Goal: Browse casually

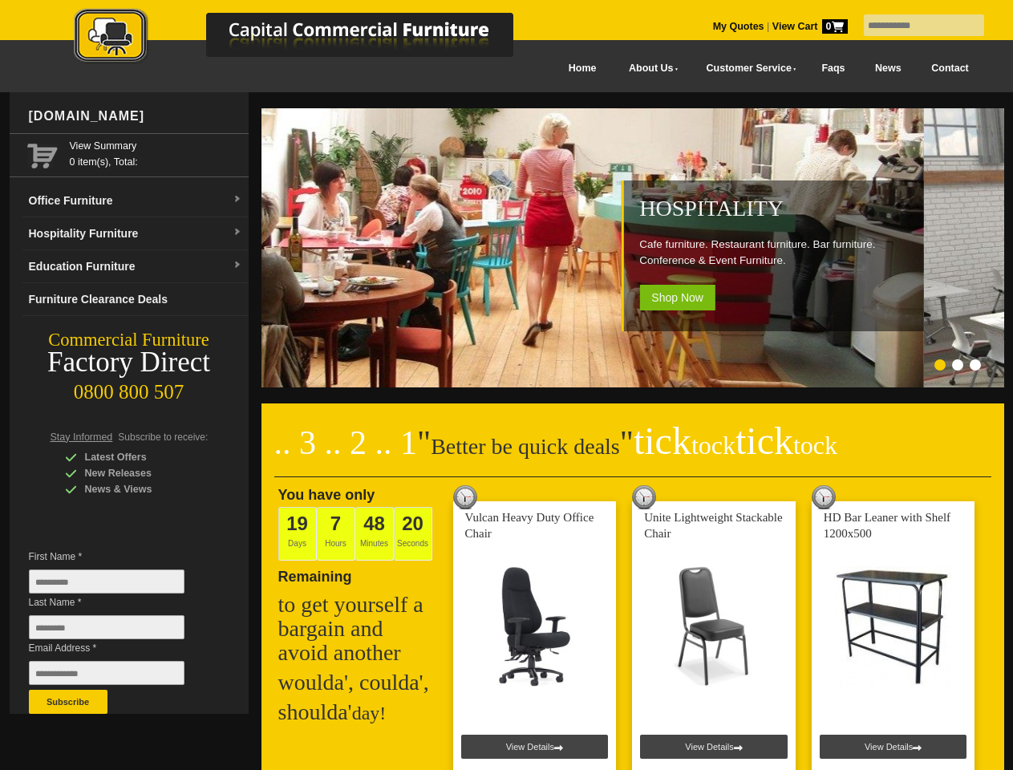
click at [914, 26] on input "text" at bounding box center [924, 25] width 120 height 22
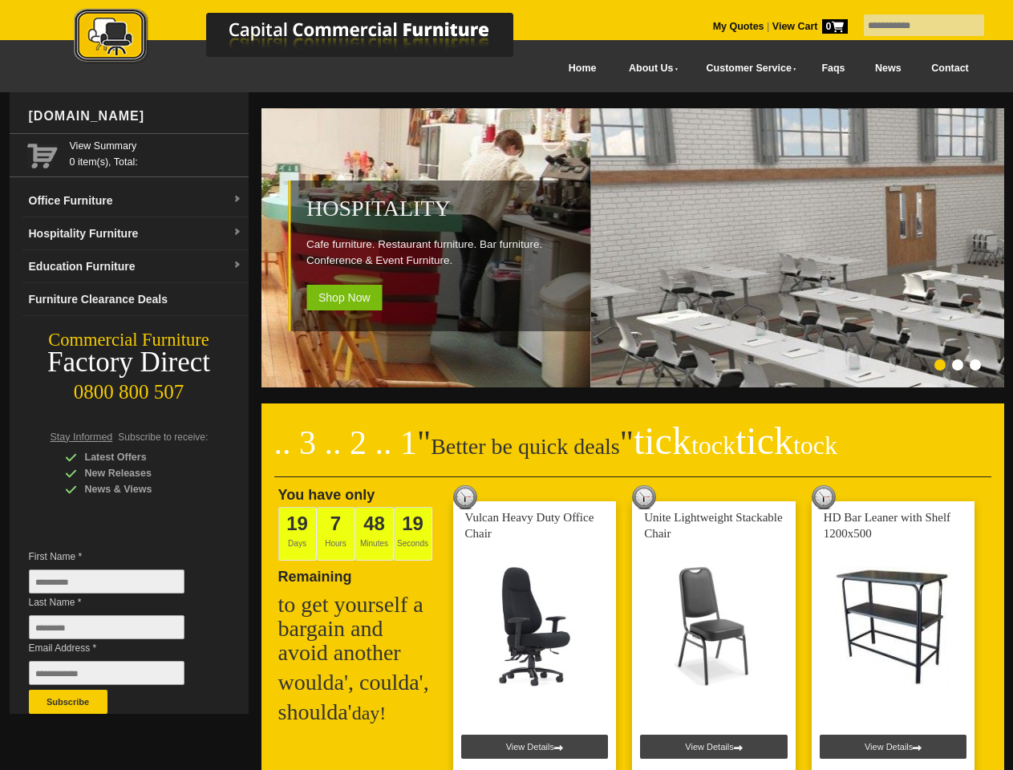
click at [119, 631] on input "Last Name *" at bounding box center [107, 627] width 156 height 24
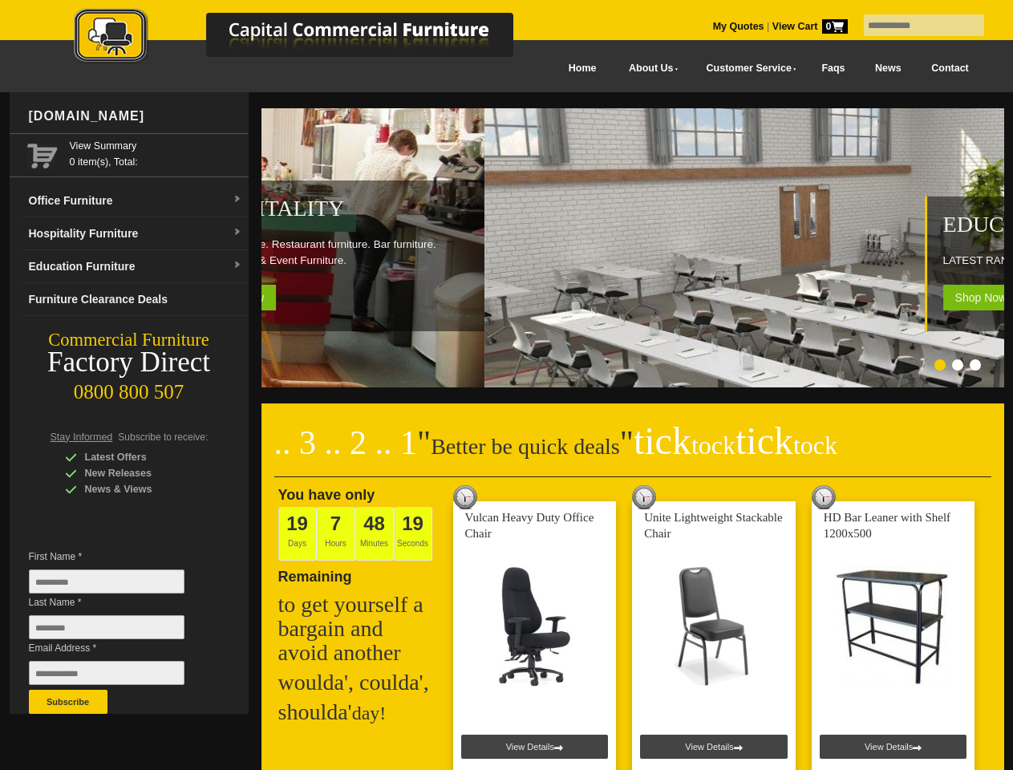
click at [68, 702] on button "Subscribe" at bounding box center [68, 702] width 79 height 24
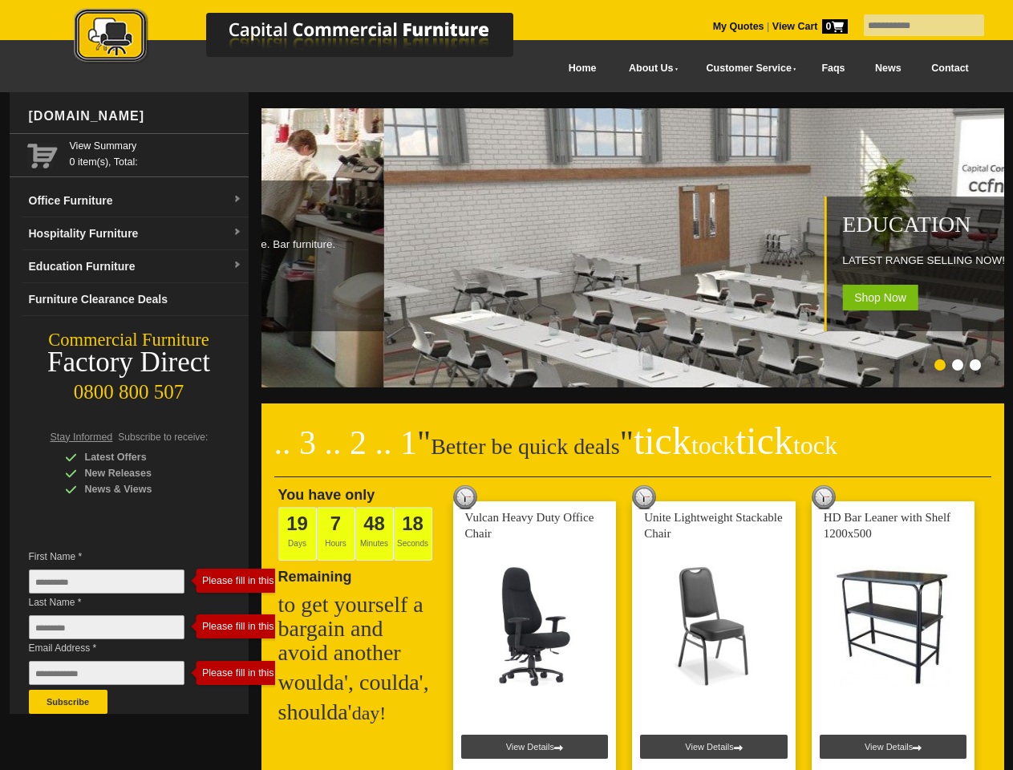
click at [613, 367] on ol at bounding box center [612, 367] width 751 height 16
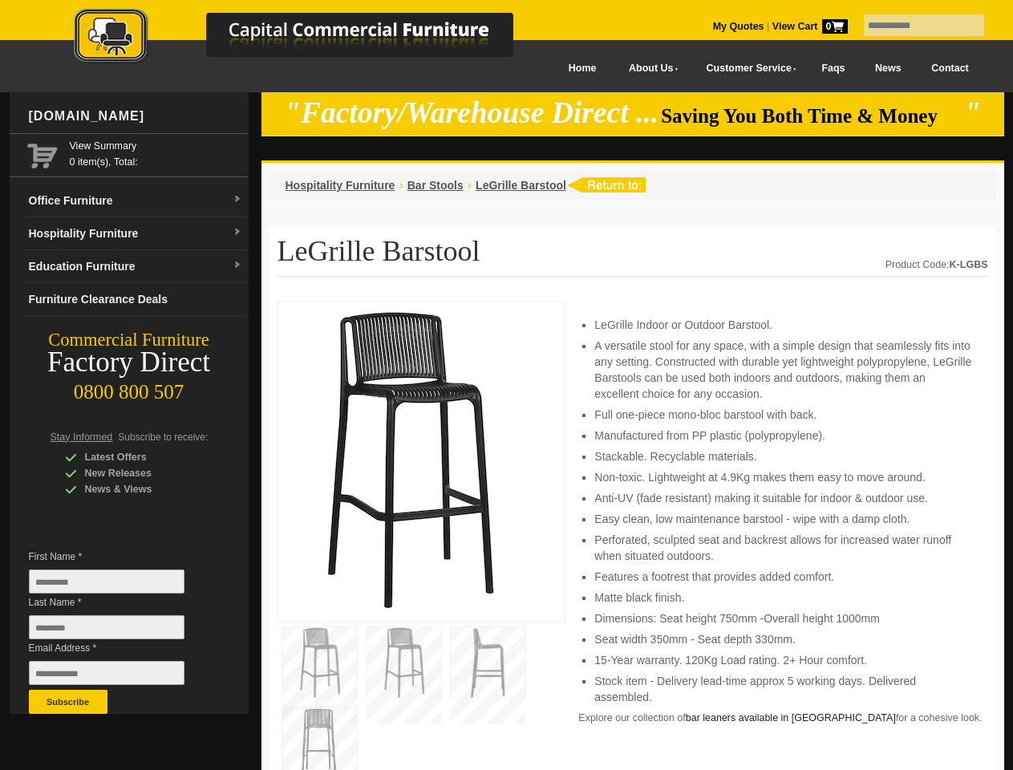
click at [914, 26] on input "text" at bounding box center [924, 25] width 120 height 22
click at [119, 631] on input "Last Name *" at bounding box center [107, 627] width 156 height 24
click at [68, 702] on button "Subscribe" at bounding box center [68, 702] width 79 height 24
click at [633, 536] on li "Perforated, sculpted seat and backrest allows for increased water runoff when s…" at bounding box center [782, 548] width 377 height 32
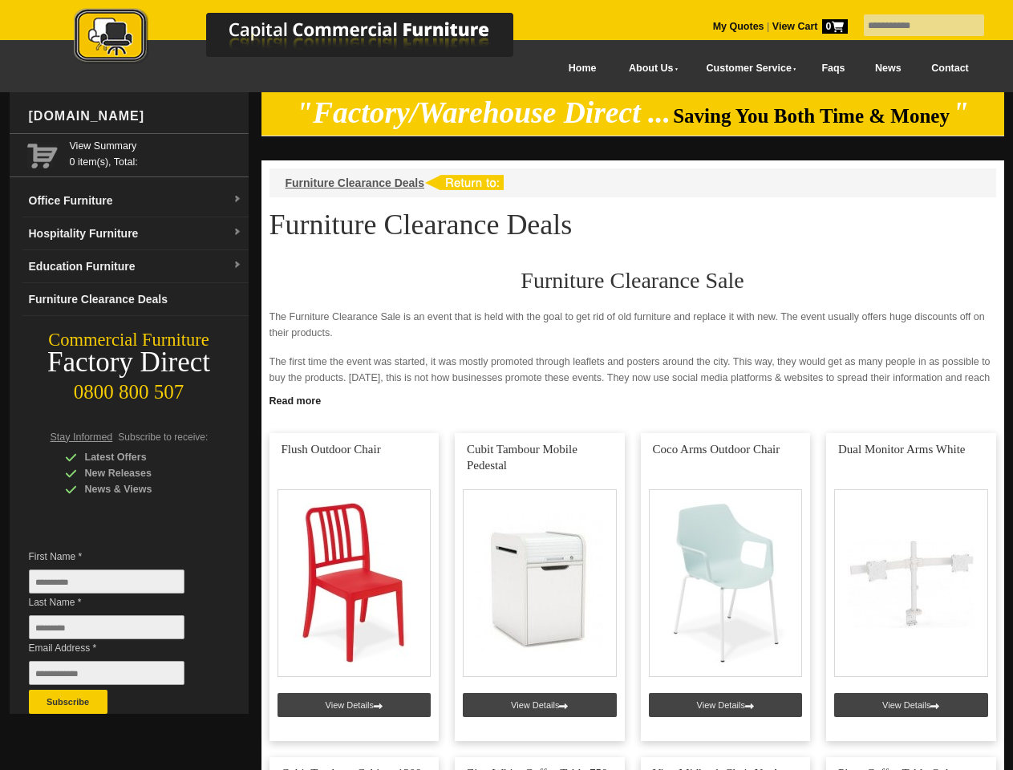
click at [914, 26] on input "text" at bounding box center [924, 25] width 120 height 22
click at [119, 631] on input "Last Name *" at bounding box center [107, 627] width 156 height 24
click at [68, 702] on button "Subscribe" at bounding box center [68, 702] width 79 height 24
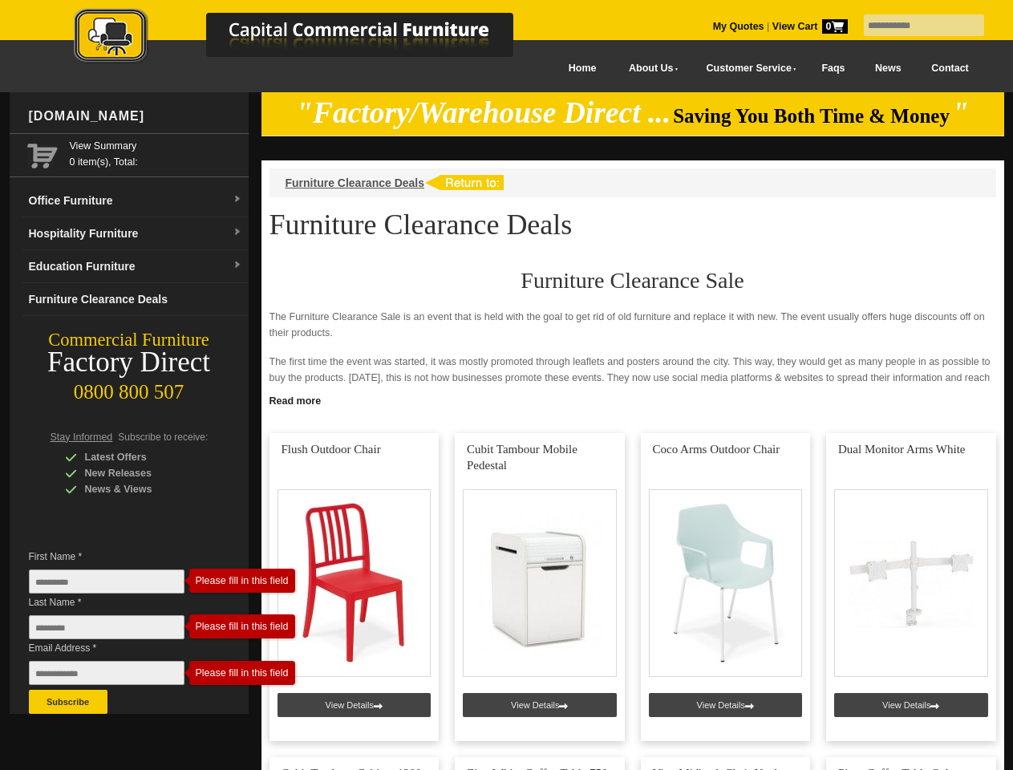
click at [633, 400] on link "Read more" at bounding box center [633, 399] width 743 height 20
